Goal: Check status: Check status

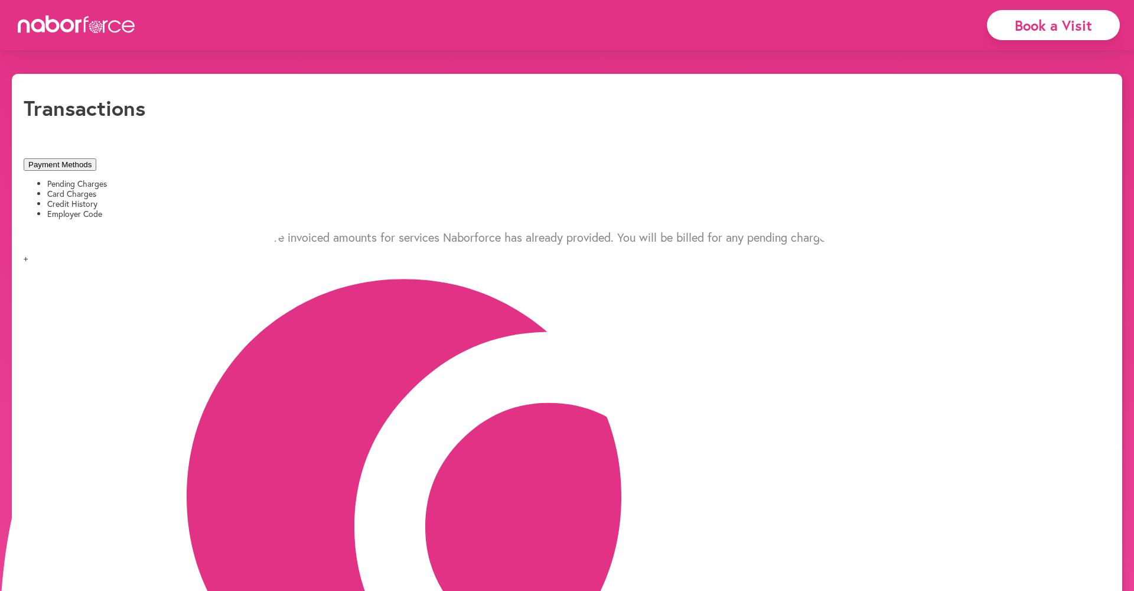
click at [28, 252] on span "+" at bounding box center [26, 257] width 4 height 11
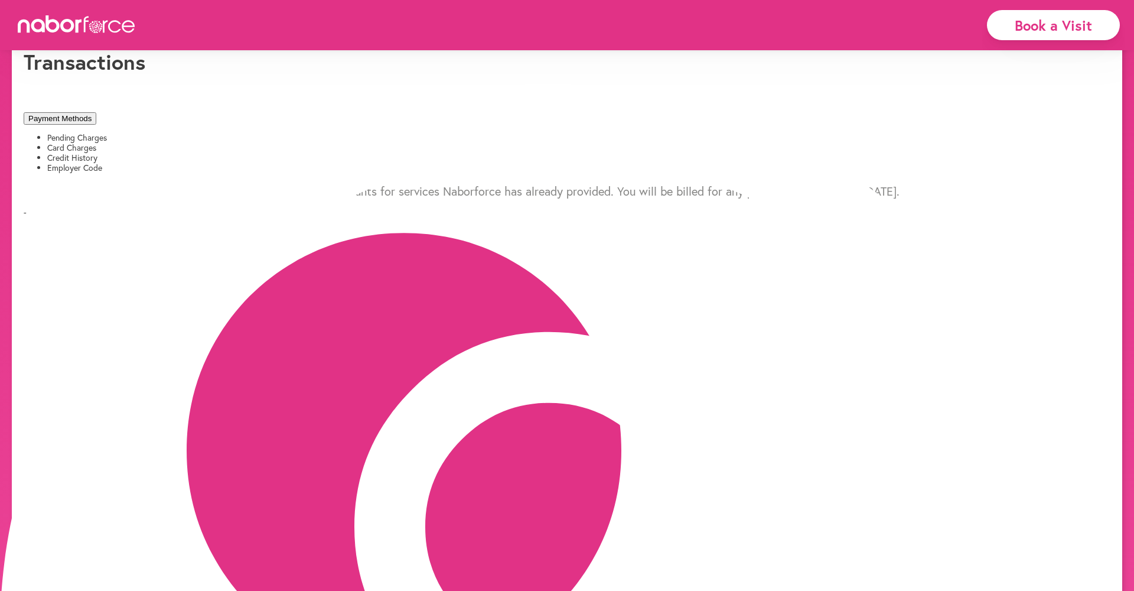
scroll to position [47, 0]
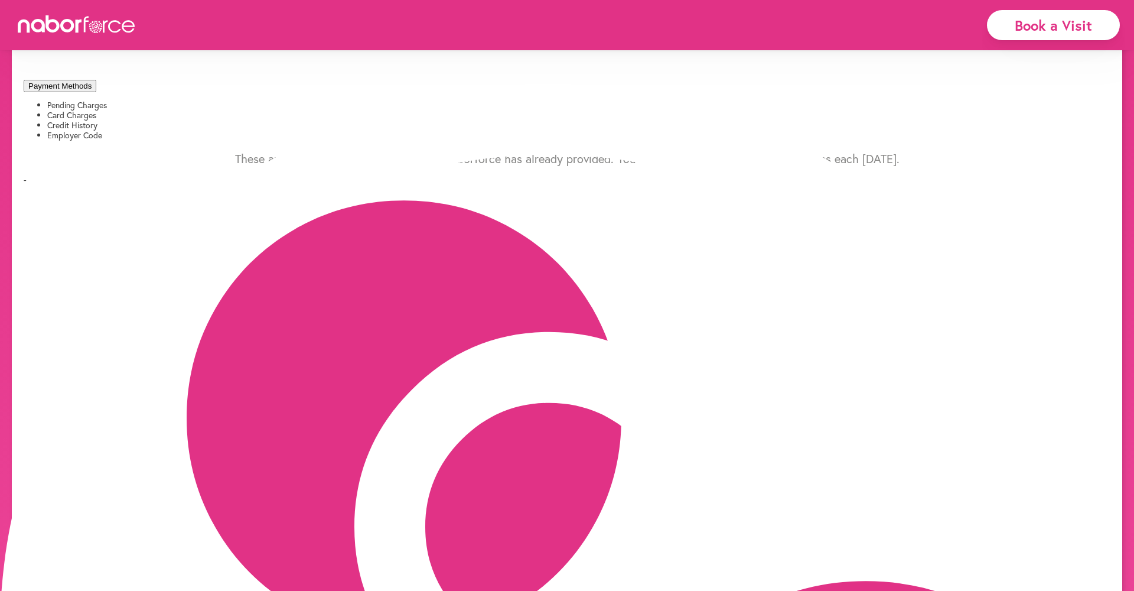
scroll to position [82, 0]
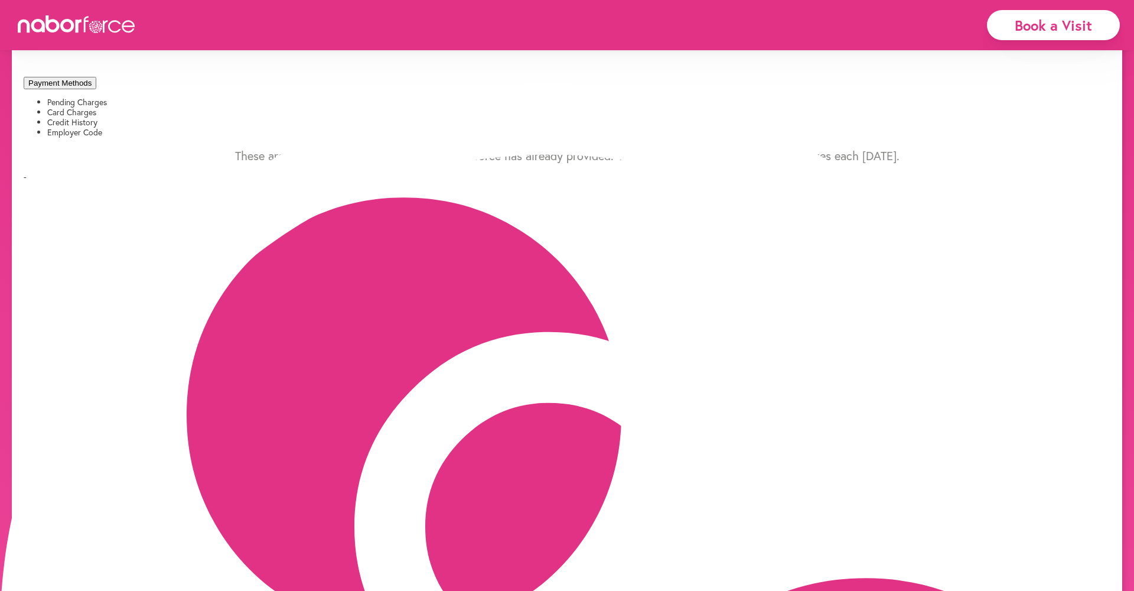
click at [27, 171] on span "-" at bounding box center [25, 176] width 3 height 11
click at [222, 108] on li "Card Charges" at bounding box center [578, 113] width 1063 height 10
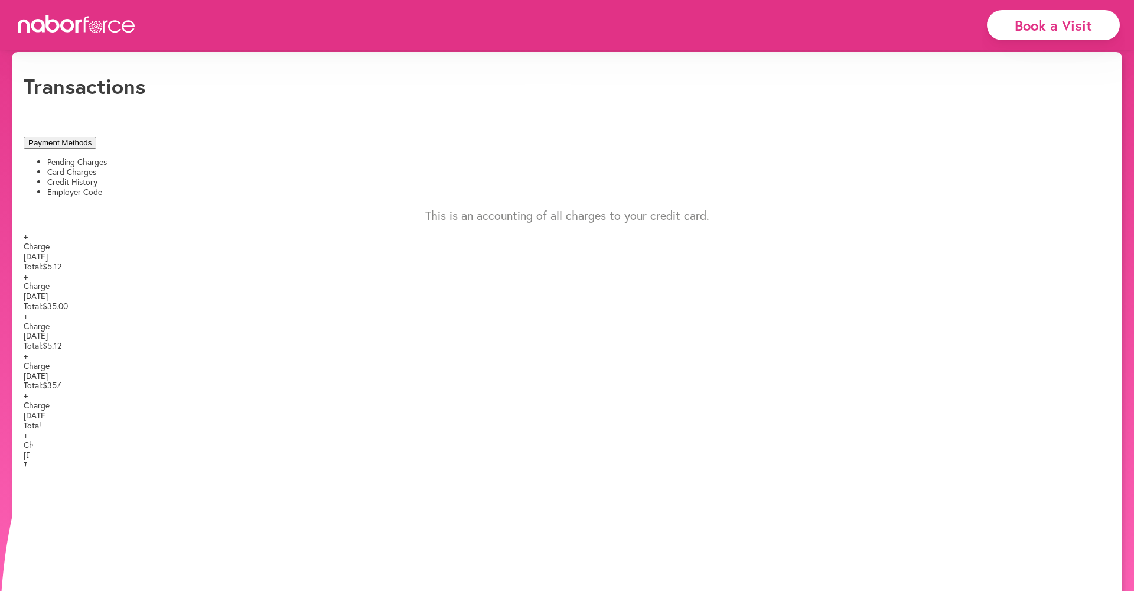
scroll to position [21, 0]
click at [98, 158] on li "Pending Charges" at bounding box center [578, 163] width 1063 height 10
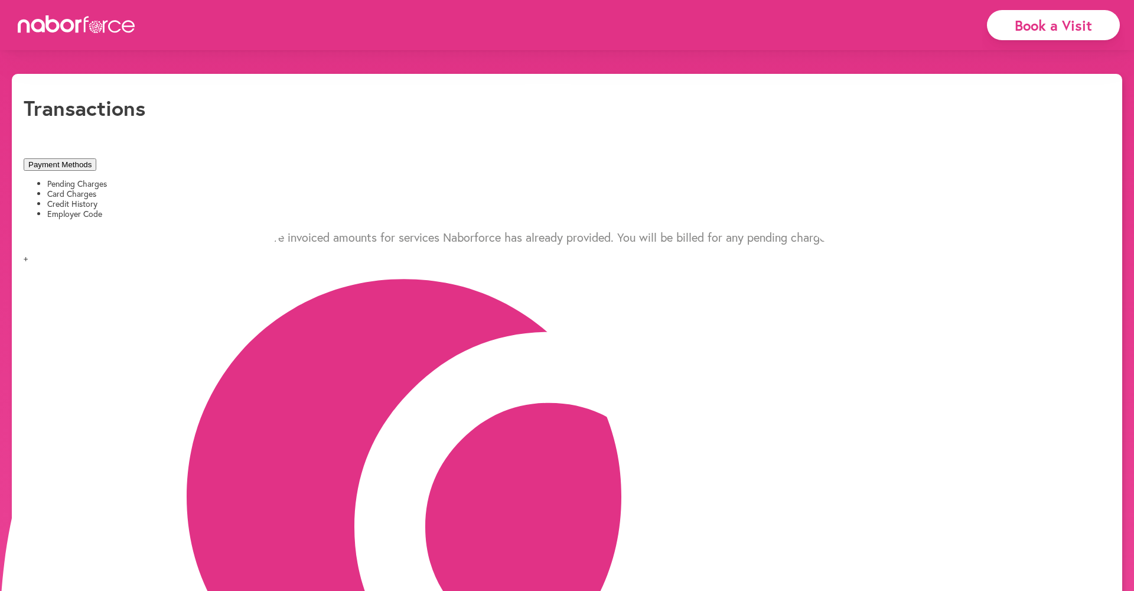
click at [220, 189] on li "Card Charges" at bounding box center [578, 194] width 1063 height 10
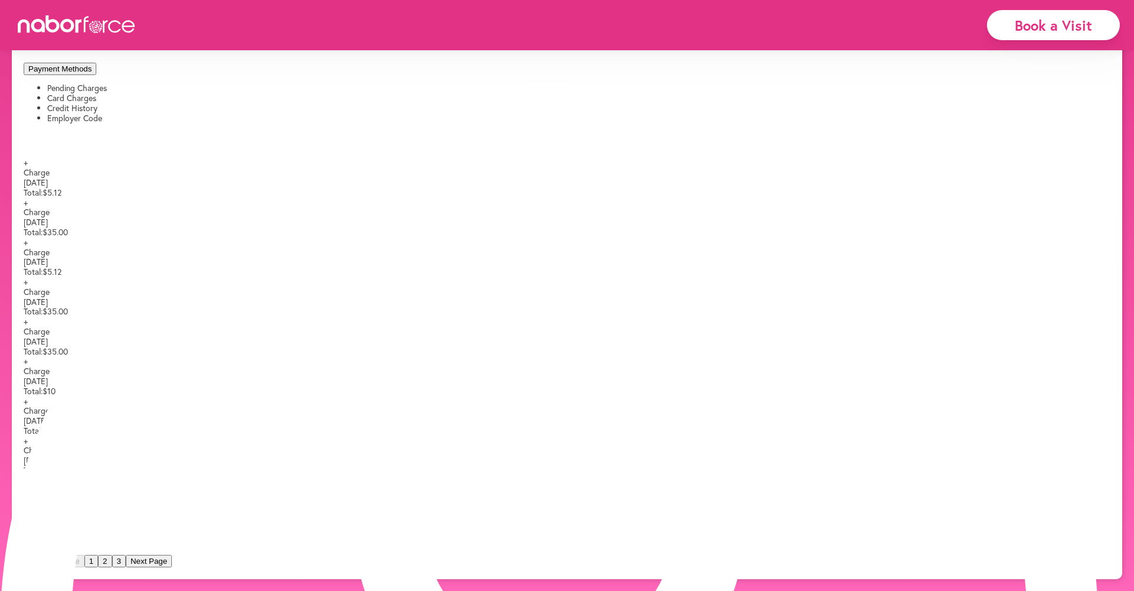
scroll to position [114, 0]
click at [28, 366] on span "+" at bounding box center [26, 360] width 4 height 11
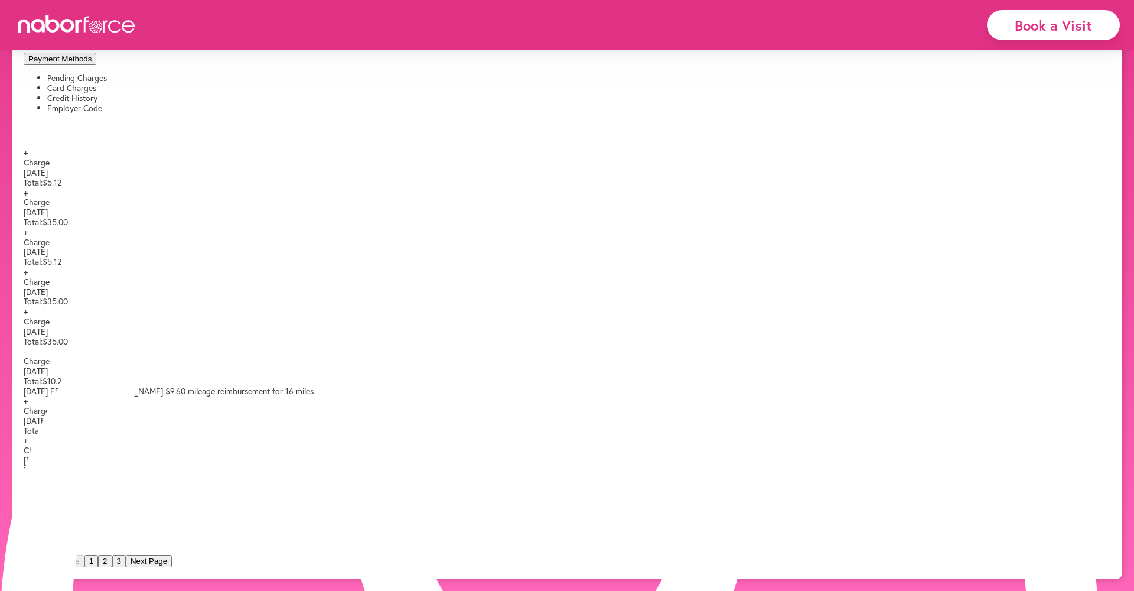
click at [28, 237] on span "+" at bounding box center [26, 231] width 4 height 11
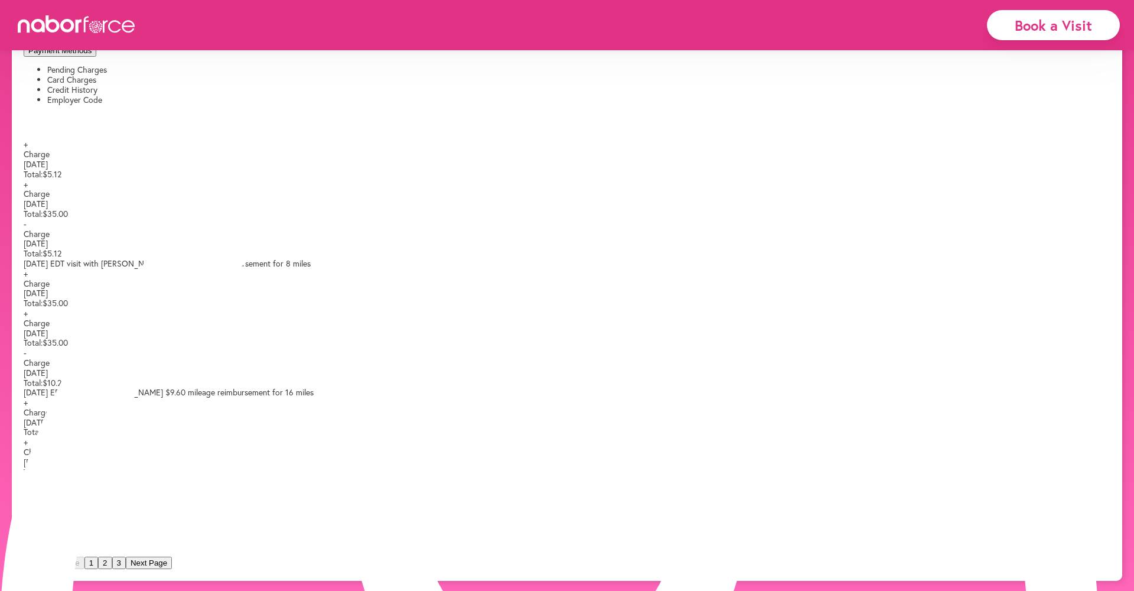
click at [27, 229] on span "-" at bounding box center [25, 223] width 3 height 11
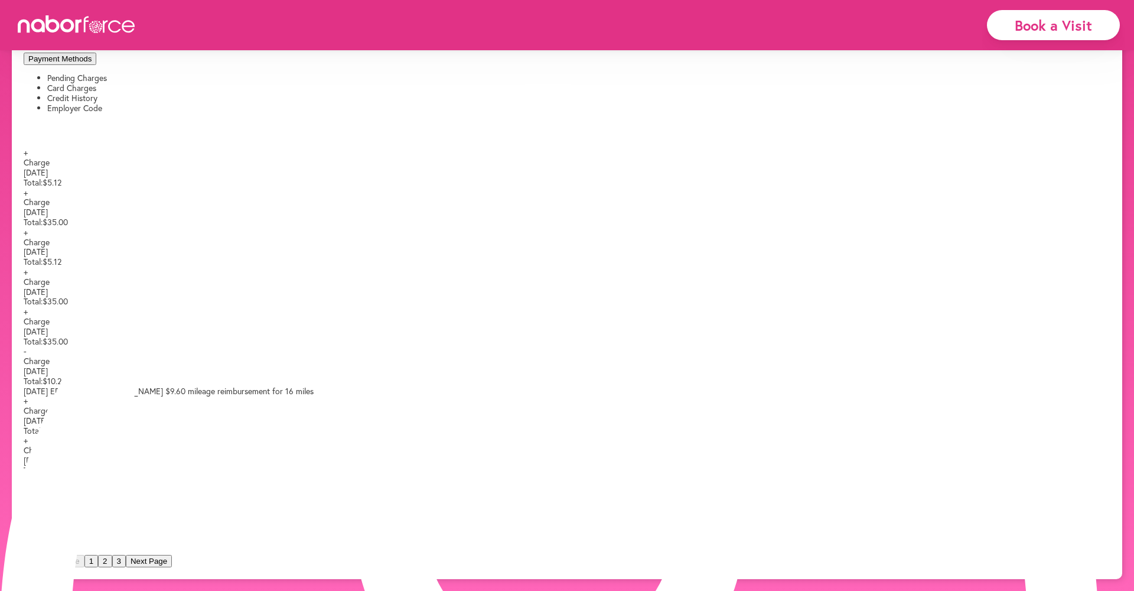
click at [27, 356] on span "-" at bounding box center [25, 350] width 3 height 11
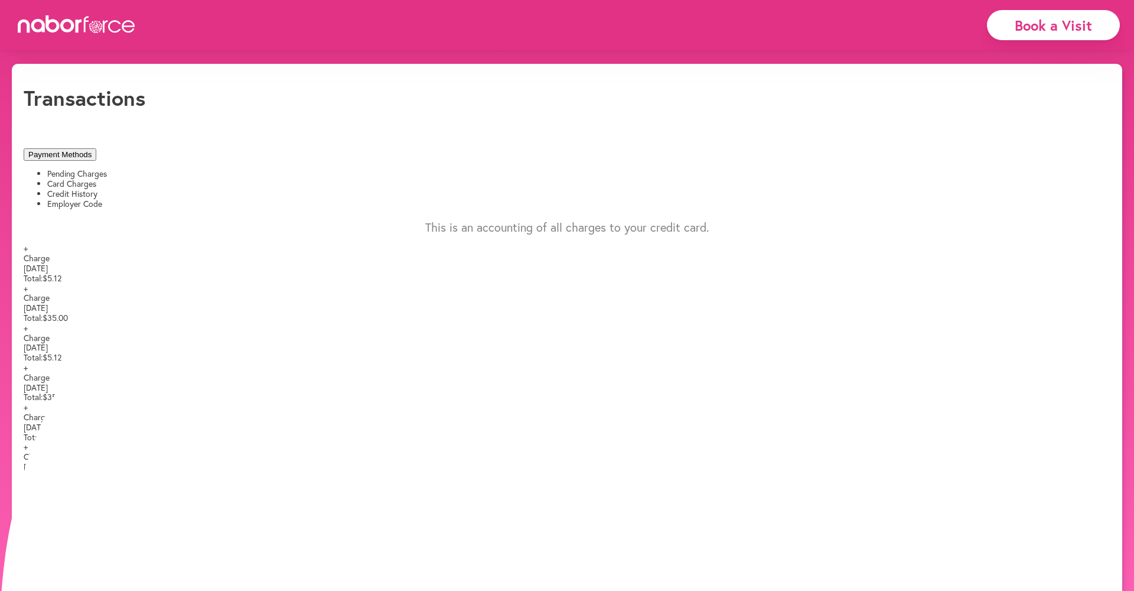
scroll to position [9, 1]
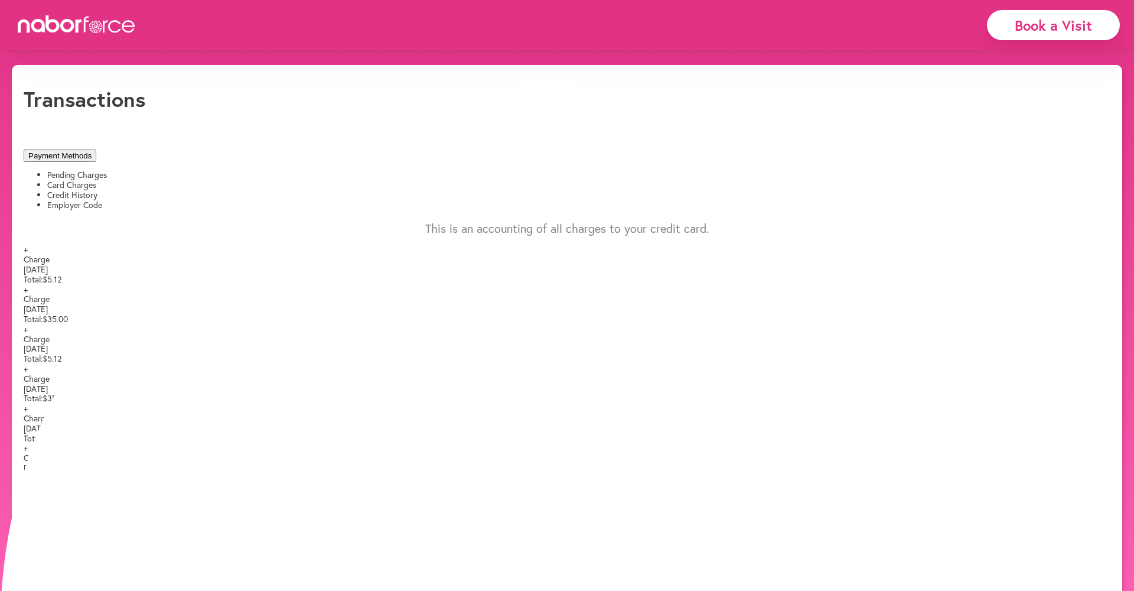
click at [86, 170] on li "Pending Charges" at bounding box center [578, 175] width 1063 height 10
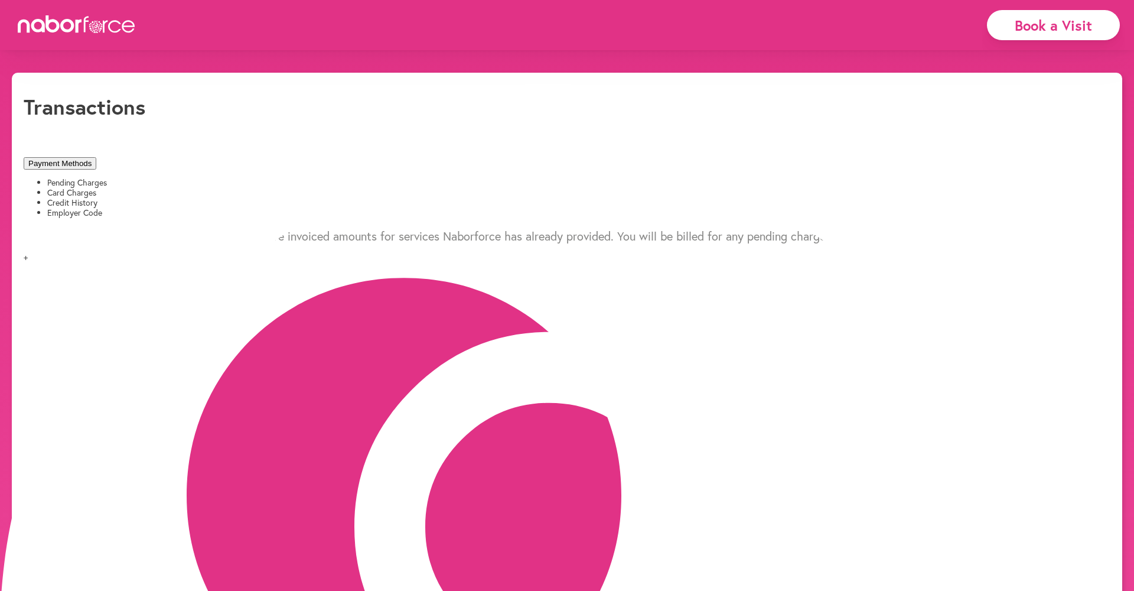
click at [222, 188] on li "Card Charges" at bounding box center [578, 193] width 1063 height 10
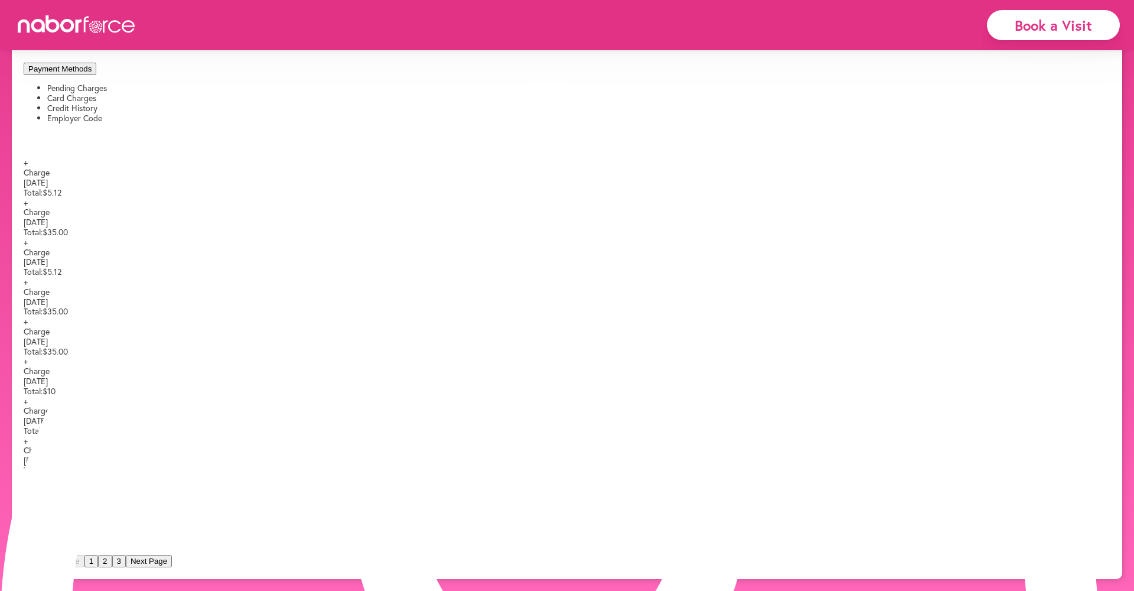
scroll to position [255, 0]
click at [112, 559] on button "2" at bounding box center [105, 561] width 14 height 12
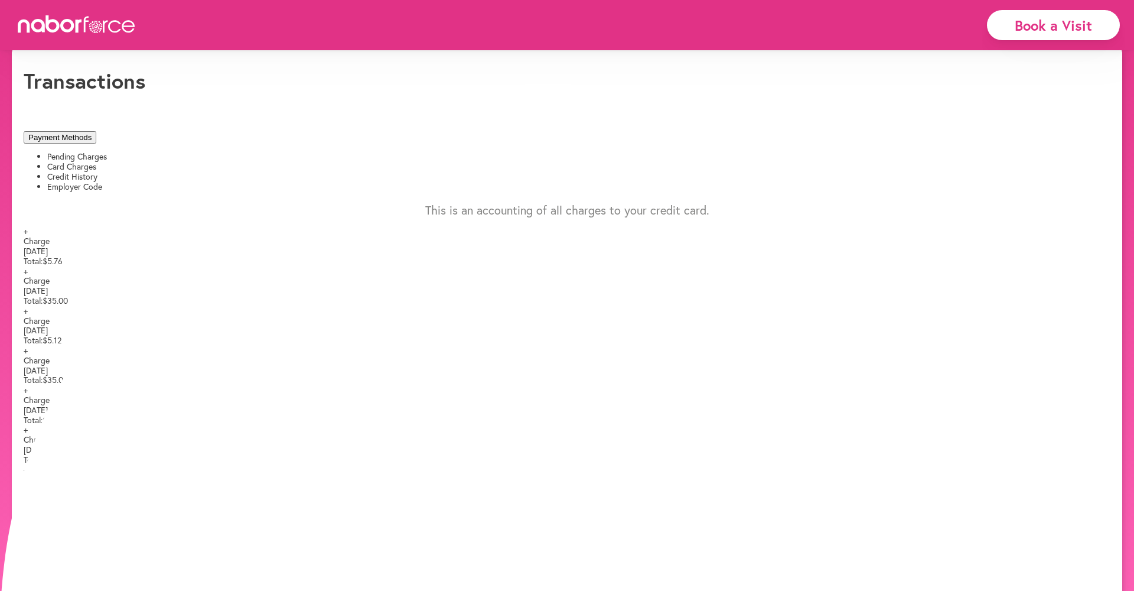
scroll to position [27, 0]
click at [349, 172] on li "Credit History" at bounding box center [578, 177] width 1063 height 10
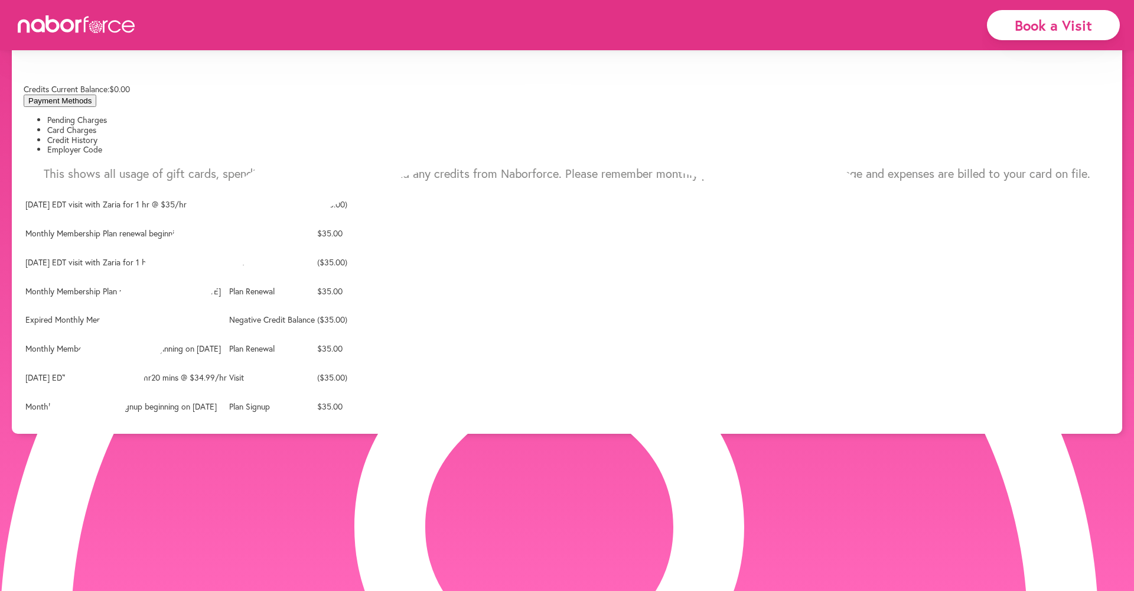
scroll to position [119, 0]
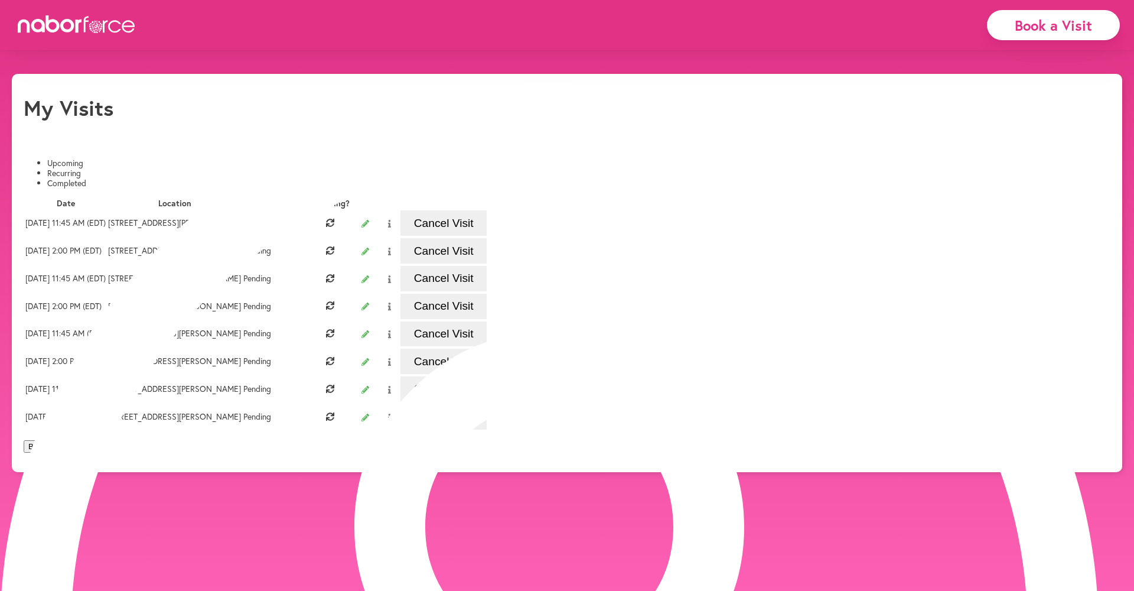
drag, startPoint x: 288, startPoint y: 160, endPoint x: 273, endPoint y: 152, distance: 16.4
click at [287, 178] on li "Completed" at bounding box center [578, 183] width 1063 height 10
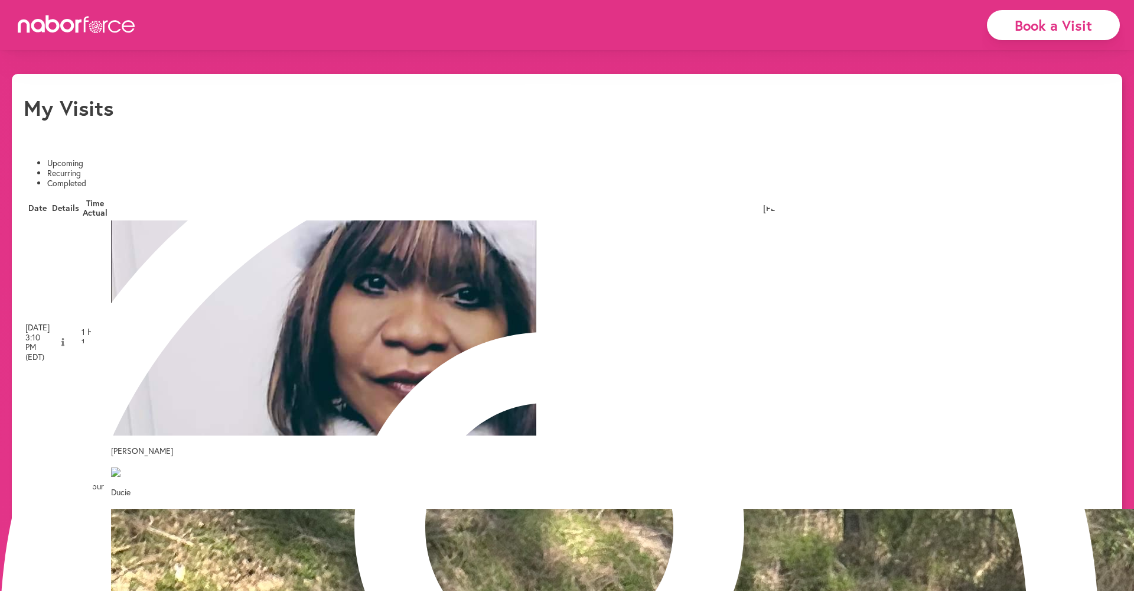
click at [64, 338] on icon at bounding box center [62, 342] width 3 height 8
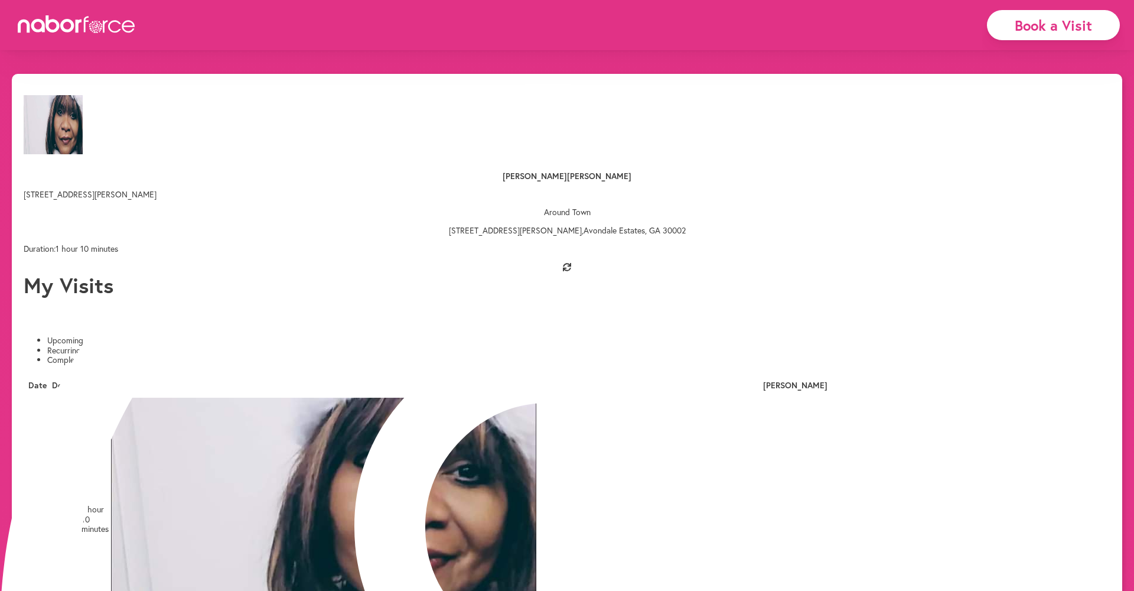
drag, startPoint x: 826, startPoint y: 67, endPoint x: 786, endPoint y: 93, distance: 48.3
click at [1100, 34] on icon "close" at bounding box center [1112, 21] width 25 height 25
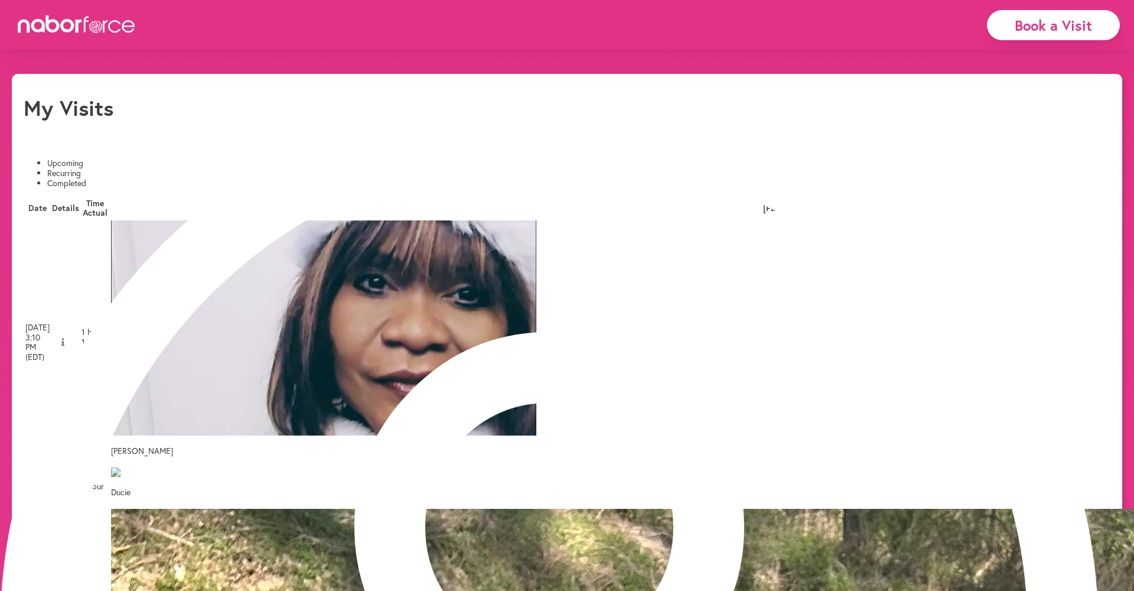
click at [64, 482] on icon at bounding box center [62, 486] width 3 height 8
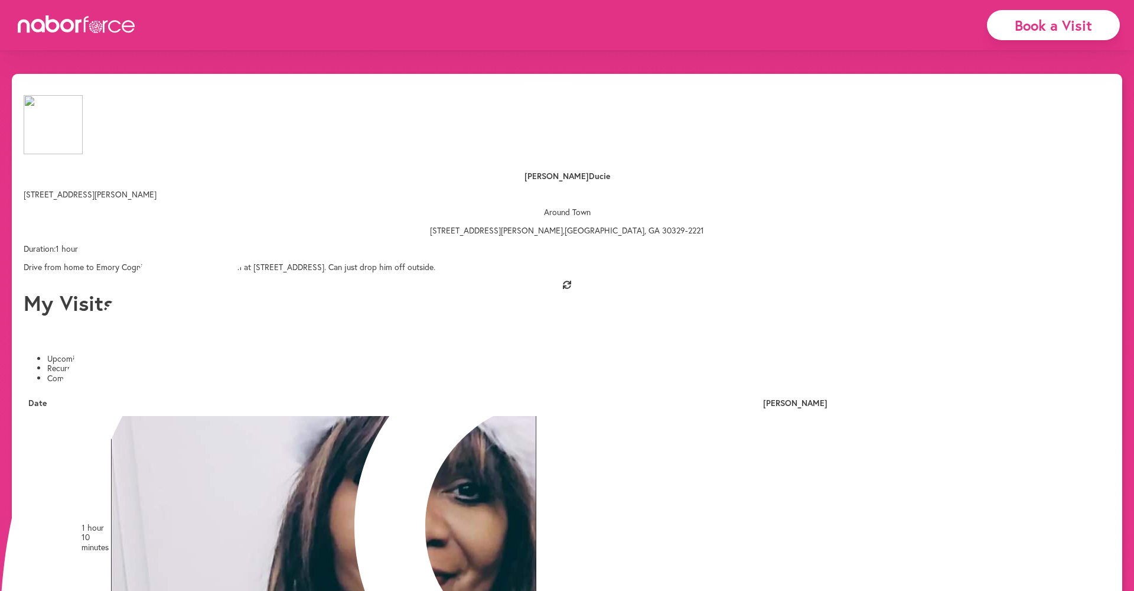
click at [1100, 34] on icon "close" at bounding box center [1112, 21] width 25 height 25
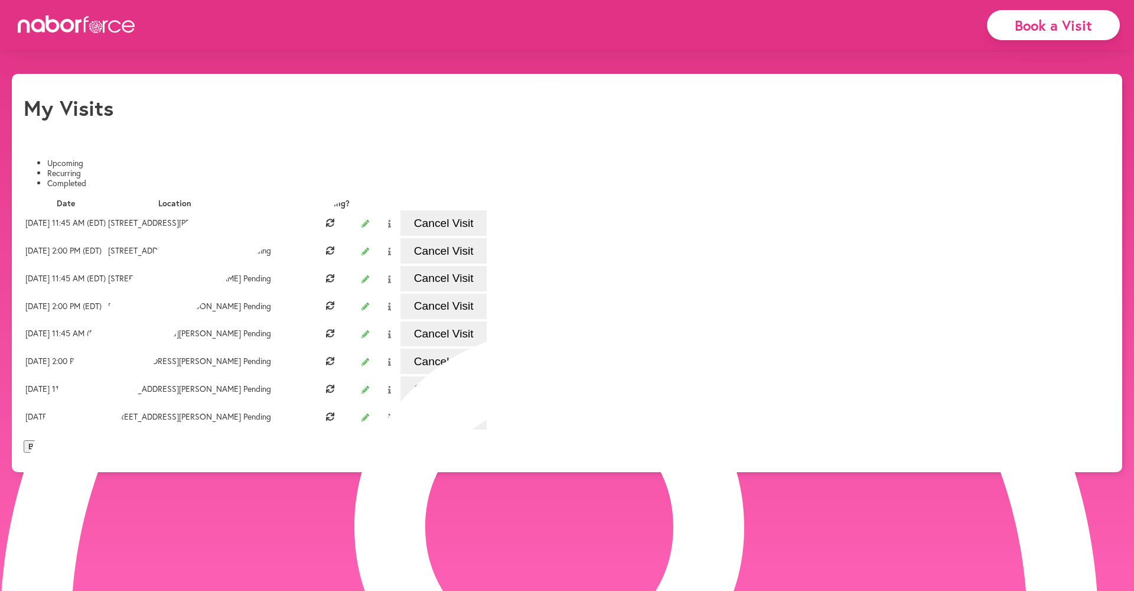
click at [282, 178] on li "Completed" at bounding box center [578, 183] width 1063 height 10
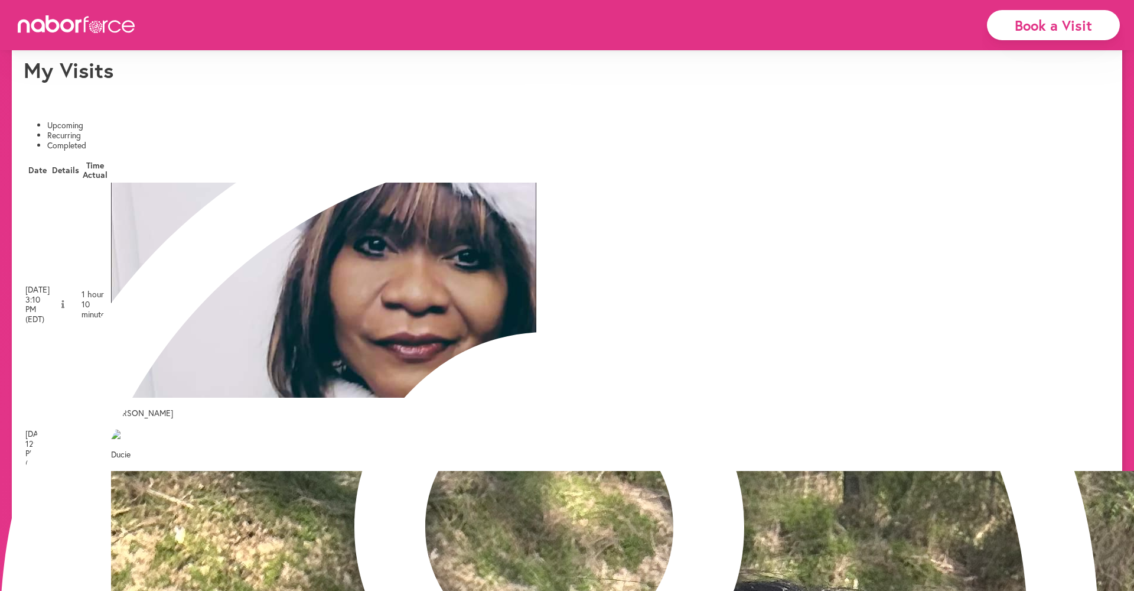
scroll to position [36, 0]
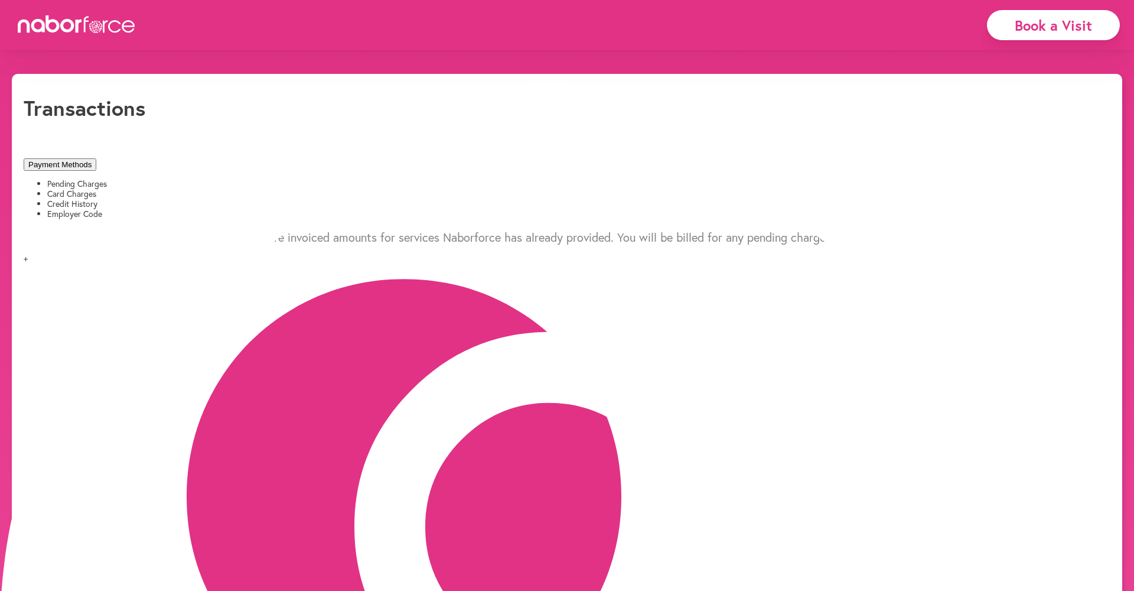
click at [224, 189] on li "Card Charges" at bounding box center [578, 194] width 1063 height 10
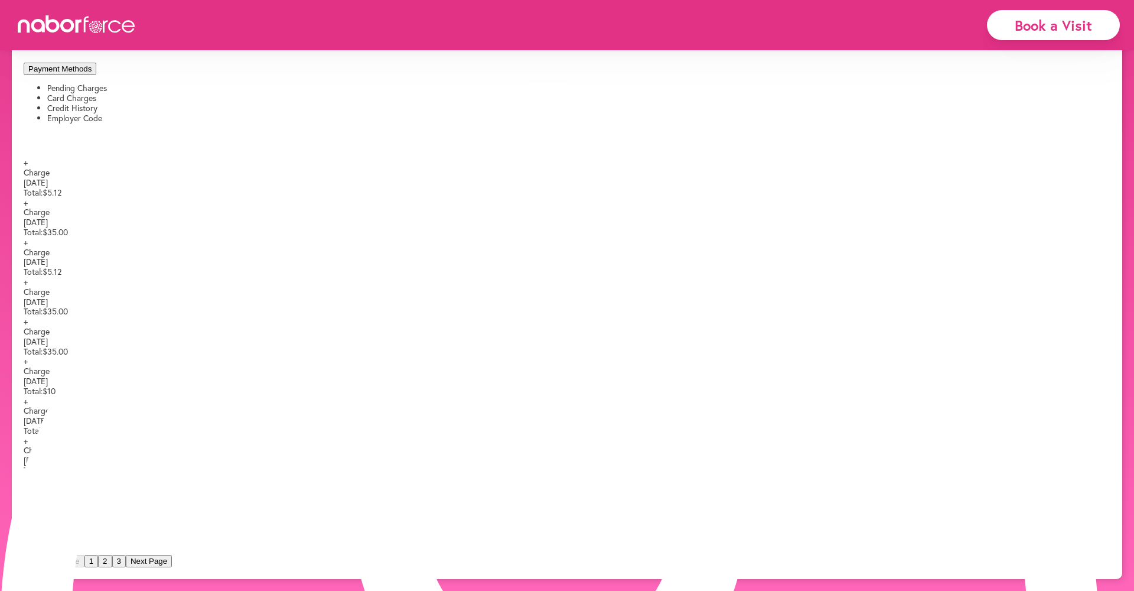
scroll to position [255, 0]
click at [112, 557] on button "2" at bounding box center [105, 561] width 14 height 12
click at [126, 561] on button "3" at bounding box center [119, 561] width 14 height 12
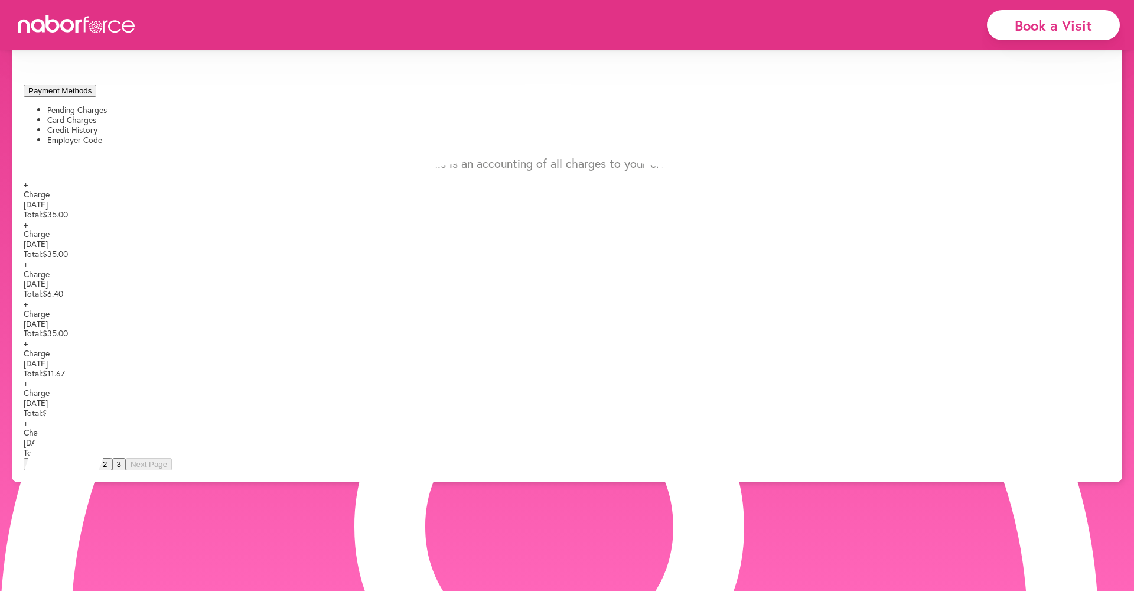
scroll to position [86, 0]
